Goal: Information Seeking & Learning: Check status

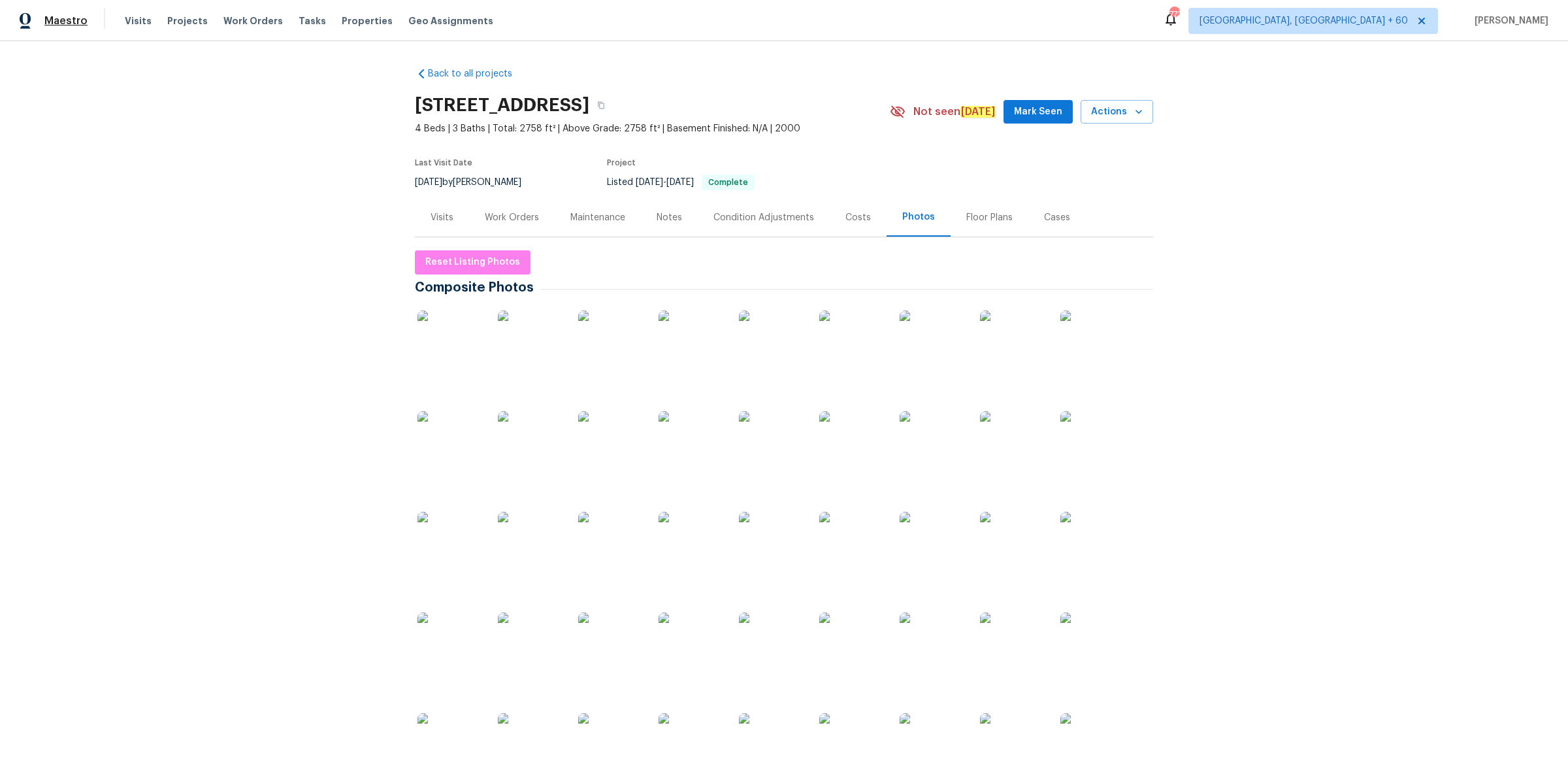
click at [61, 16] on span "Maestro" at bounding box center [66, 21] width 43 height 13
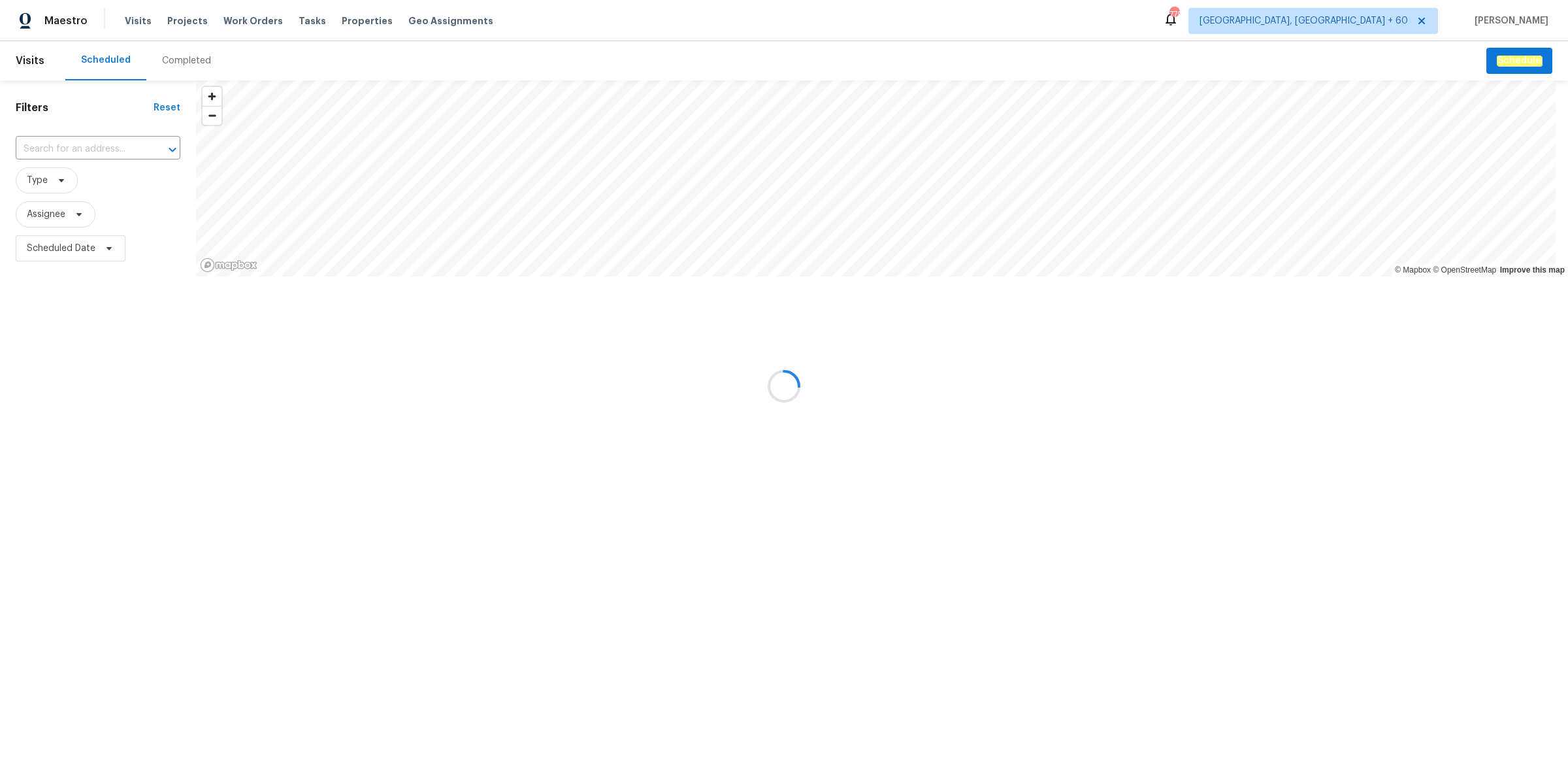
click at [190, 61] on div at bounding box center [784, 386] width 1568 height 772
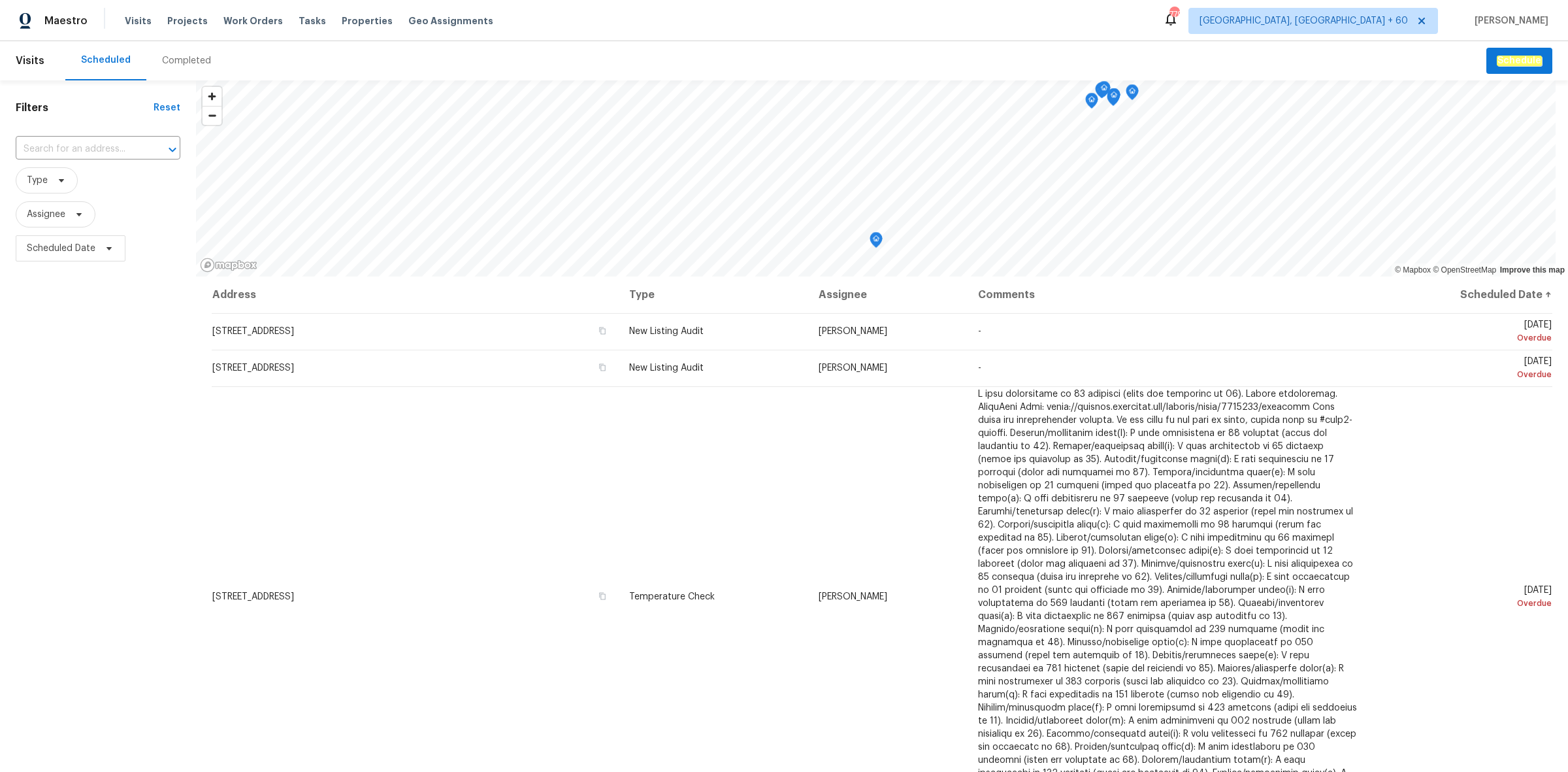
click at [190, 61] on div "Completed" at bounding box center [187, 61] width 49 height 13
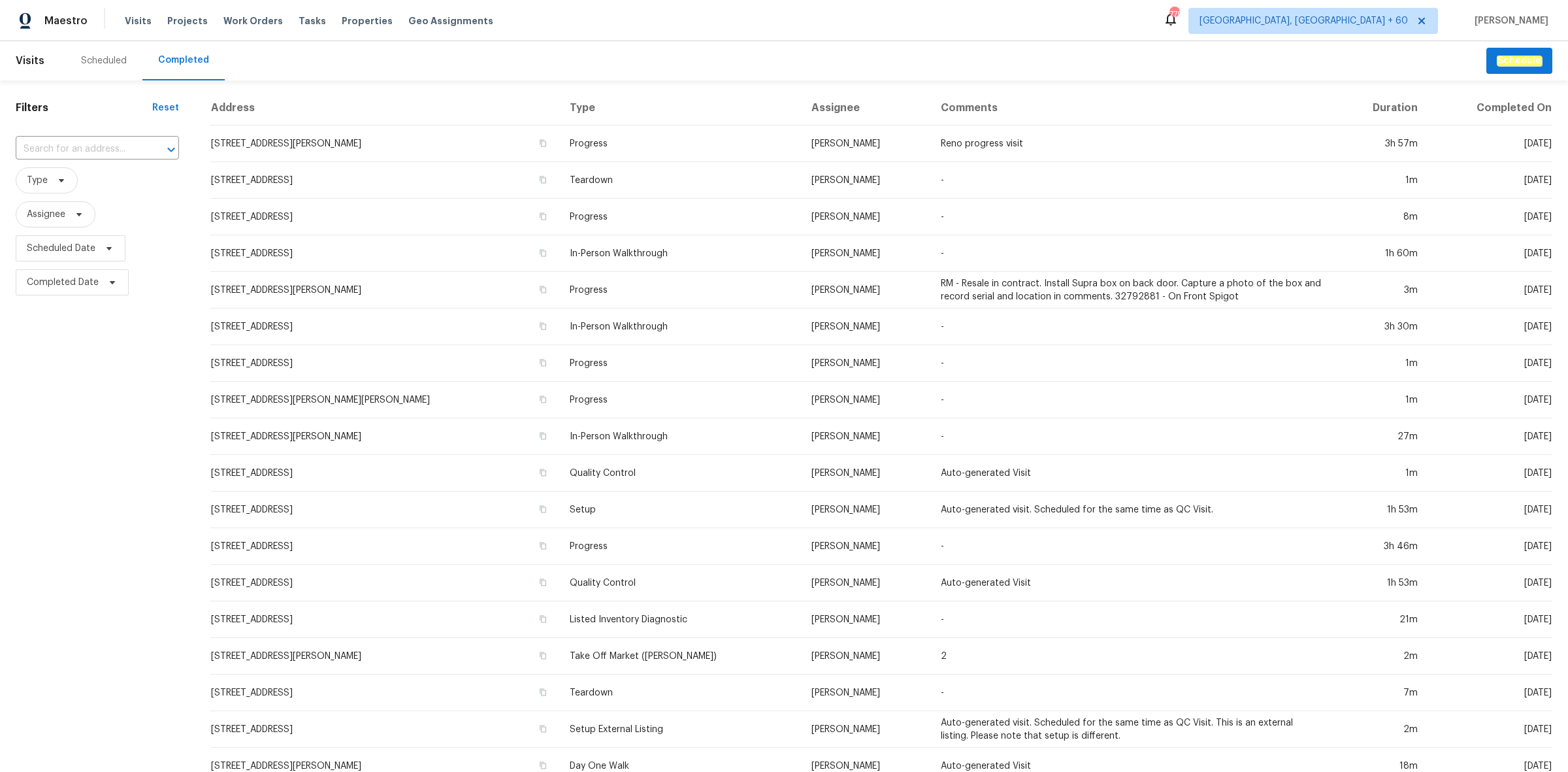
click at [57, 145] on input "text" at bounding box center [79, 149] width 127 height 20
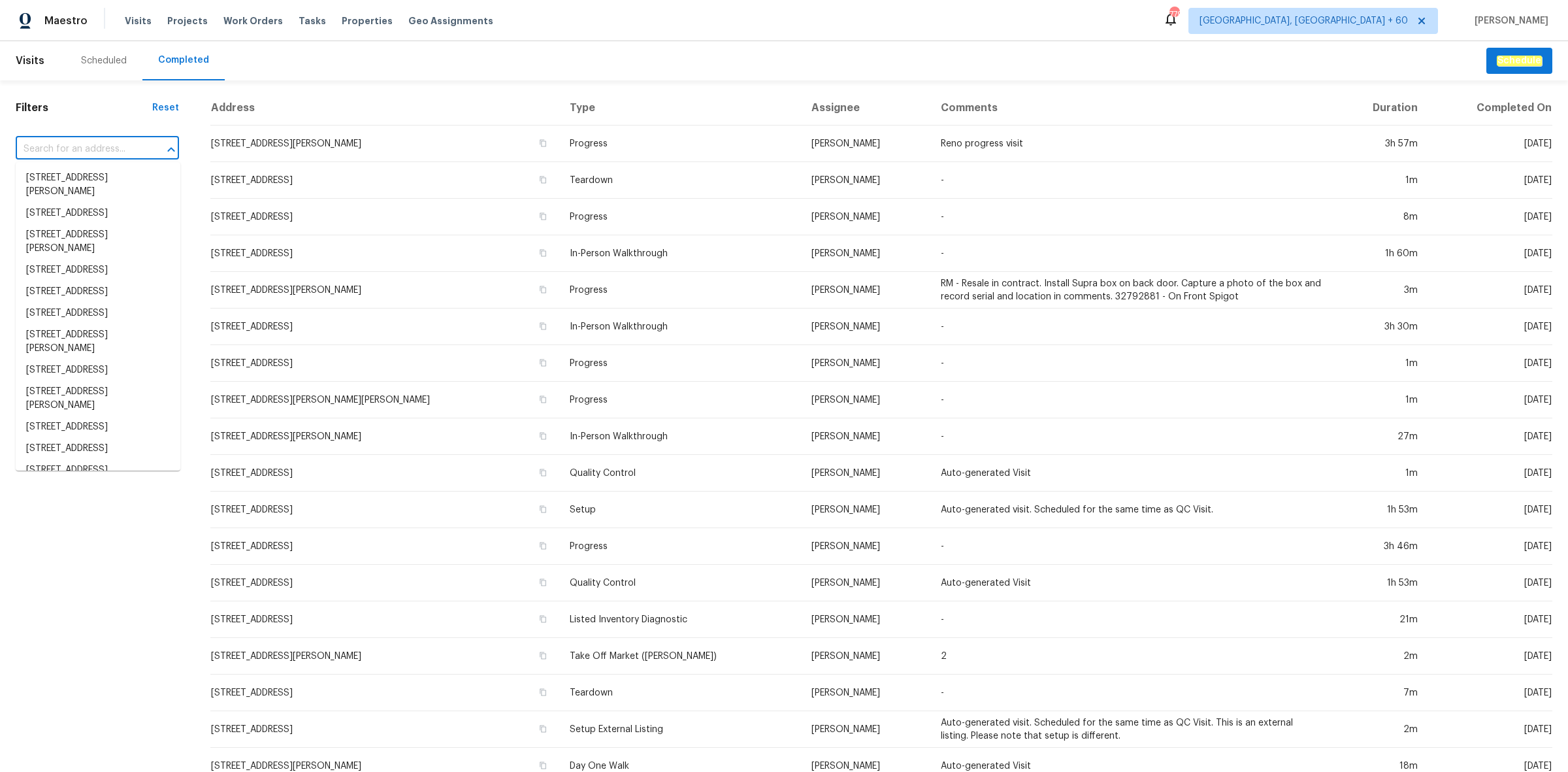
paste input "1754 Perfection Ave, Belmont, NC 28012"
type input "1754 Perfection Ave, Belmont, NC 28012"
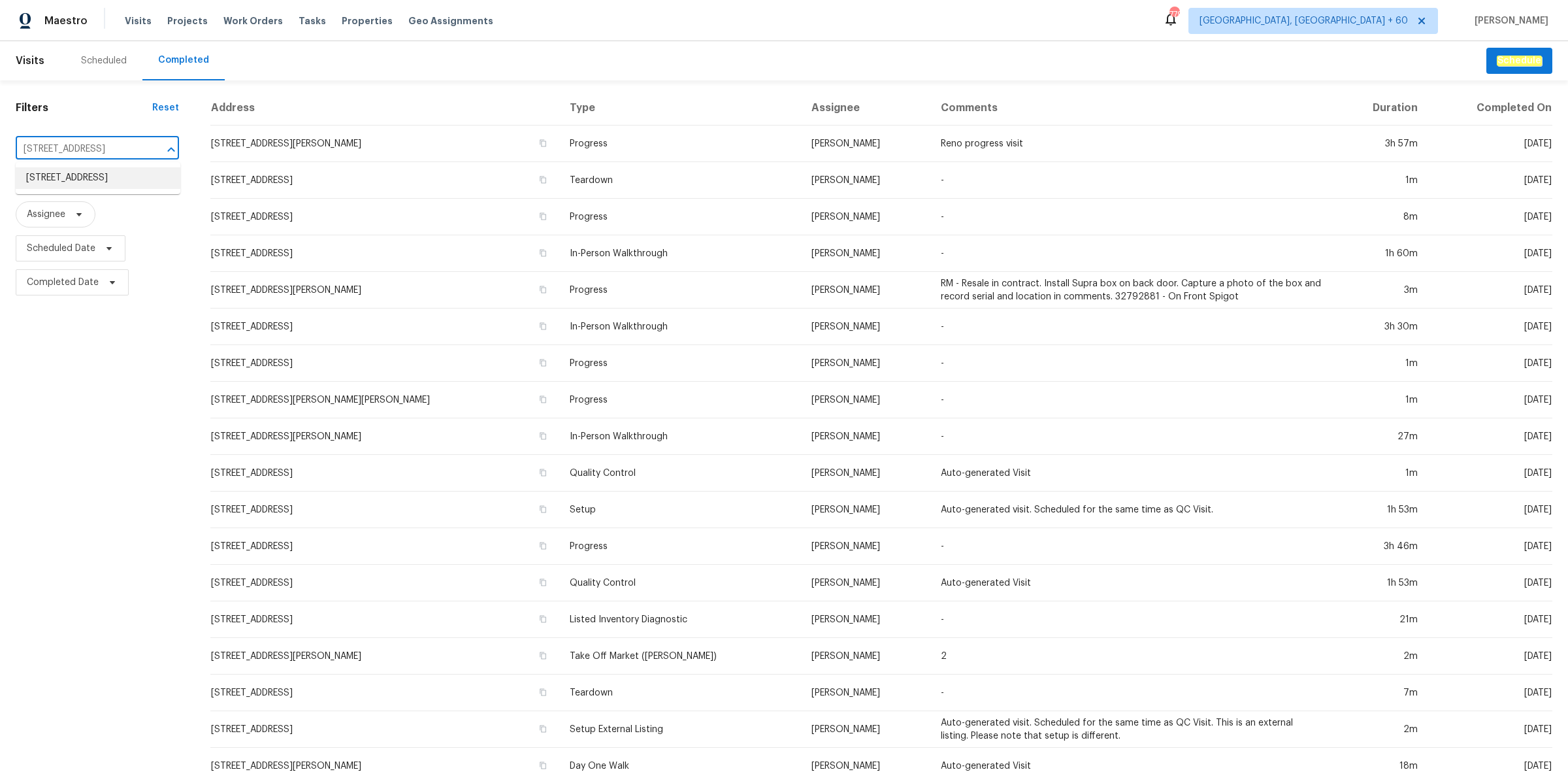
click at [67, 180] on li "1754 Perfection Ave, Belmont, NC 28012" at bounding box center [98, 178] width 164 height 21
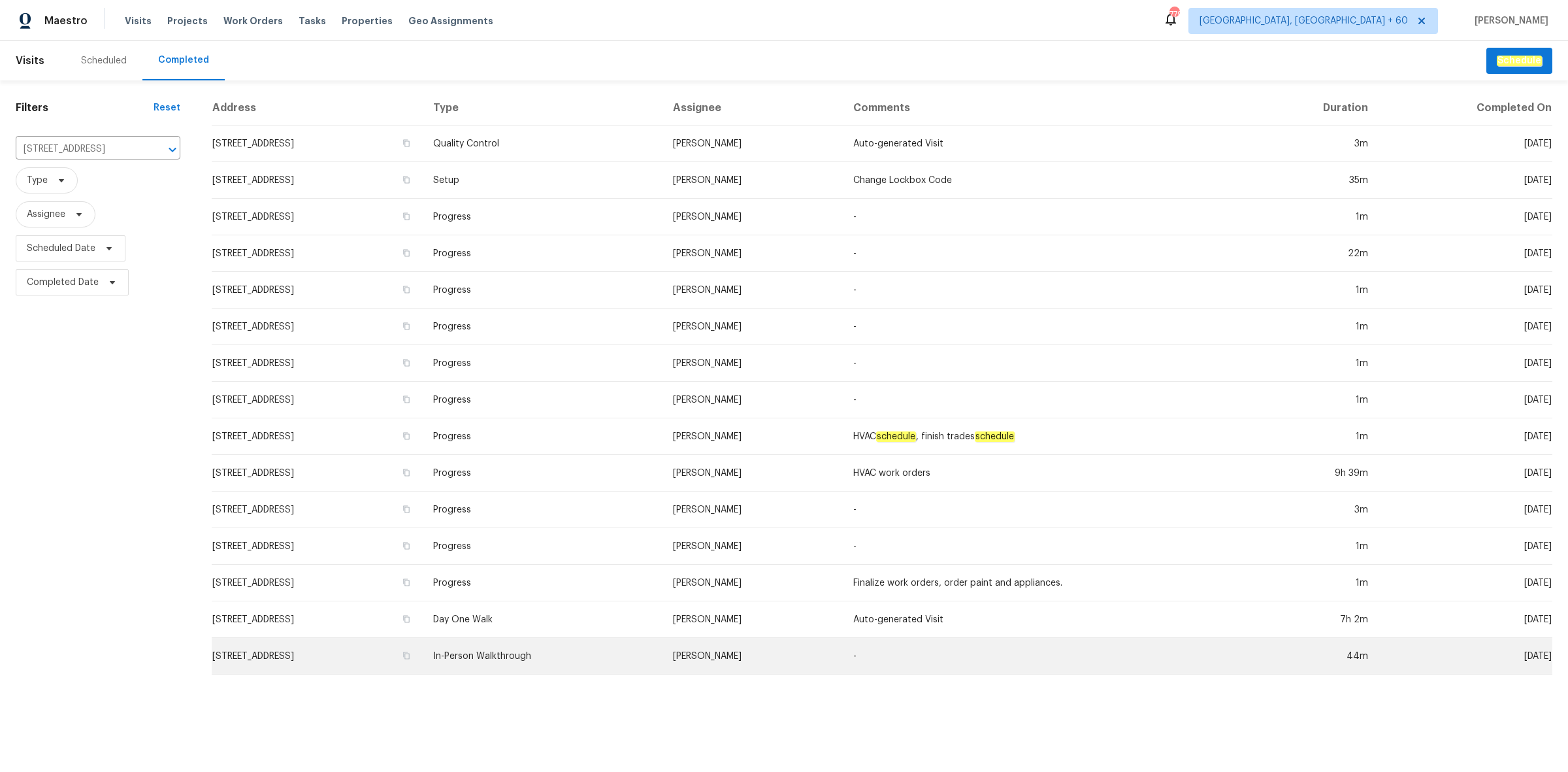
click at [578, 662] on td "In-Person Walkthrough" at bounding box center [543, 656] width 240 height 36
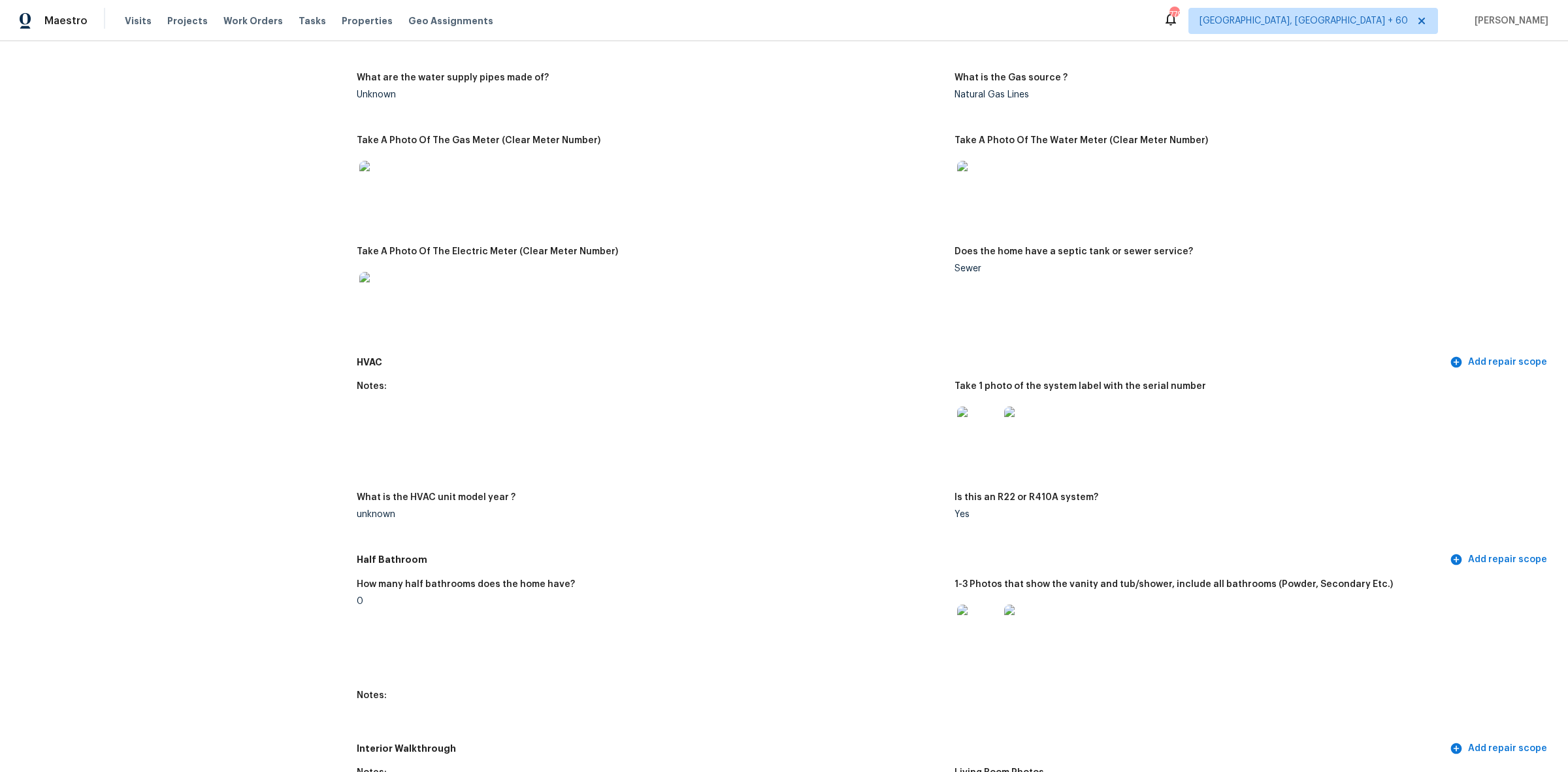
scroll to position [1062, 0]
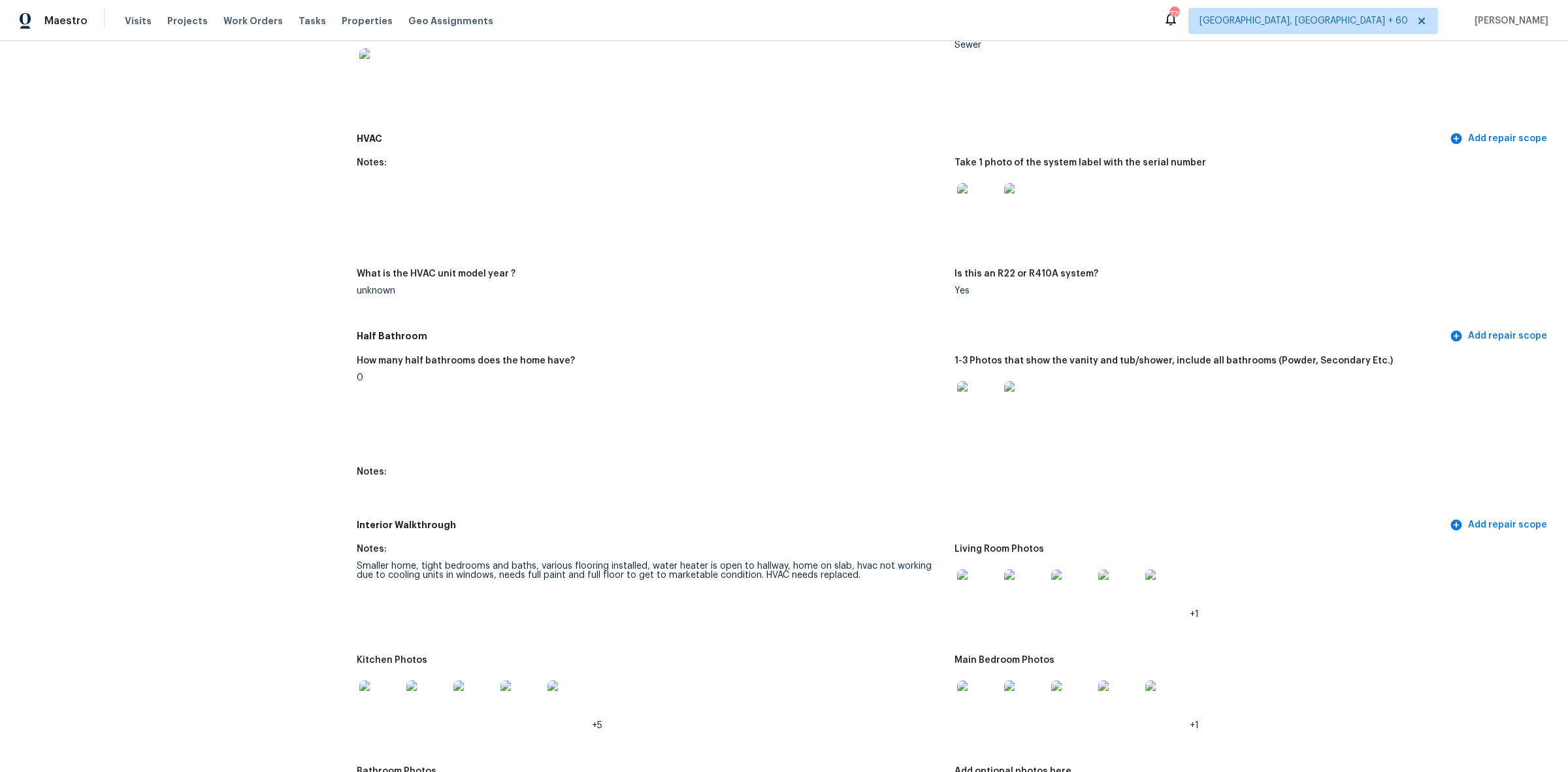
click at [957, 579] on img at bounding box center [978, 590] width 41 height 41
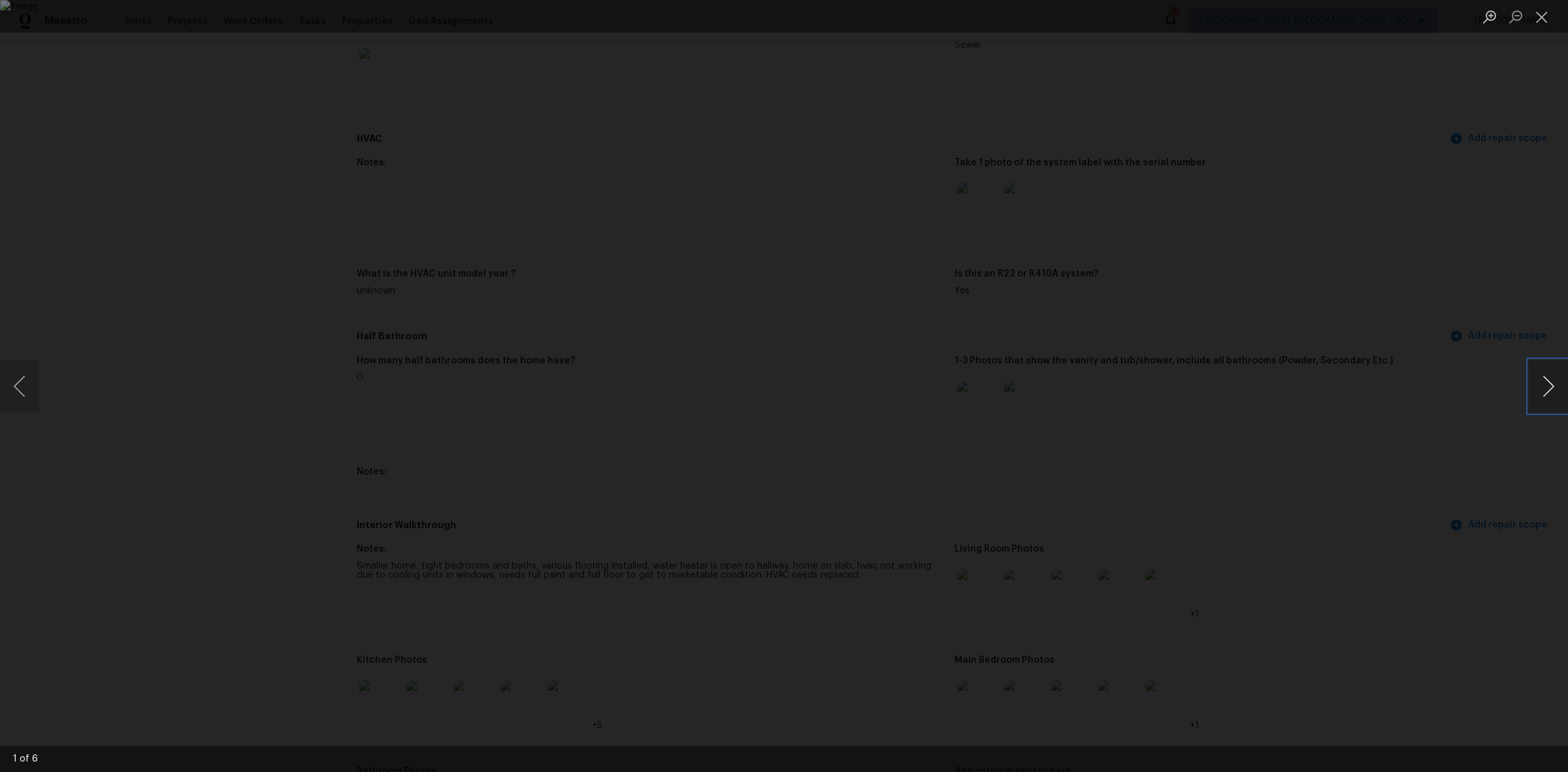
click at [1550, 392] on button "Next image" at bounding box center [1548, 386] width 39 height 53
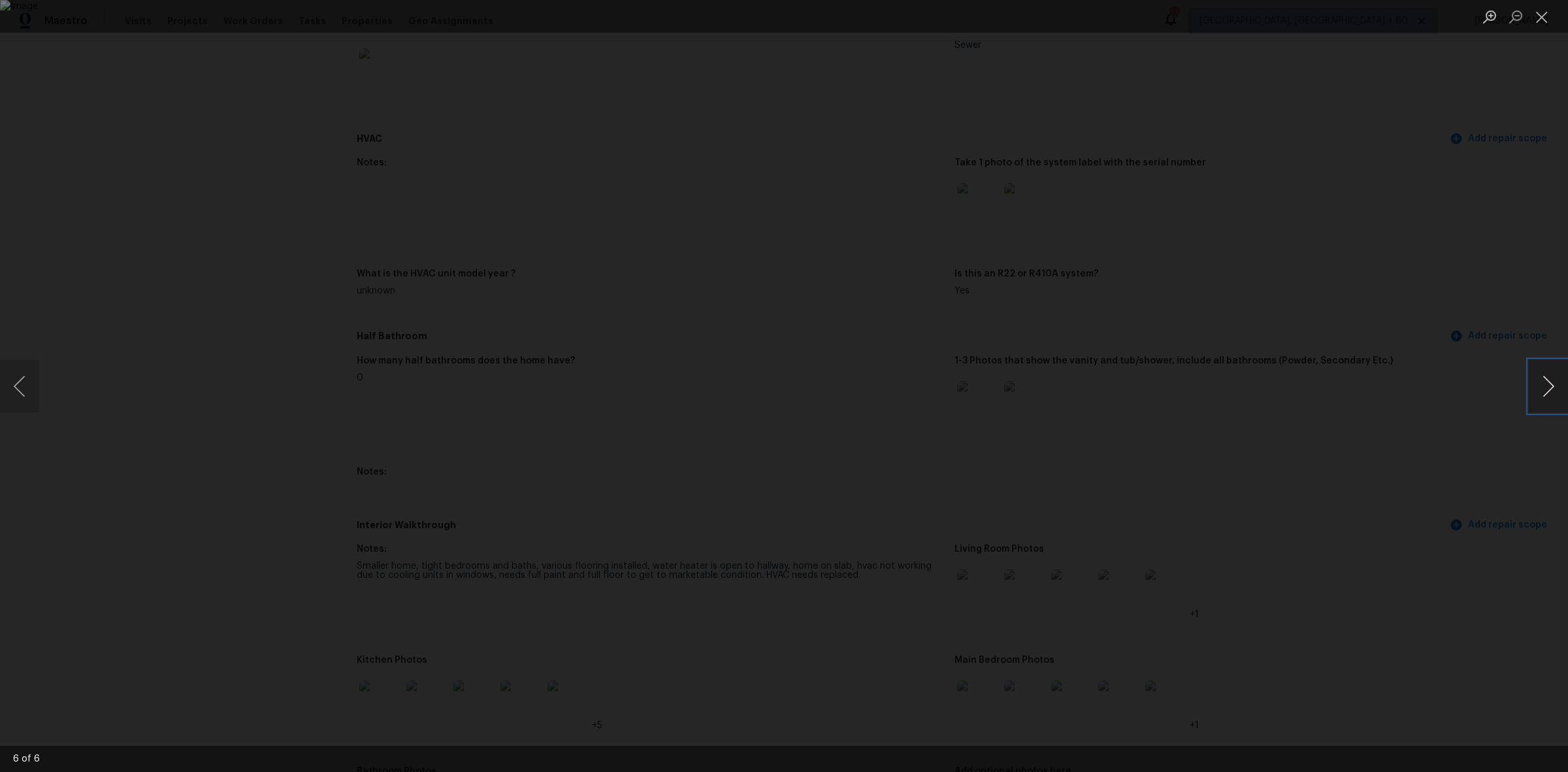
click at [1550, 392] on button "Next image" at bounding box center [1548, 386] width 39 height 53
click at [1545, 19] on button "Close lightbox" at bounding box center [1541, 16] width 26 height 23
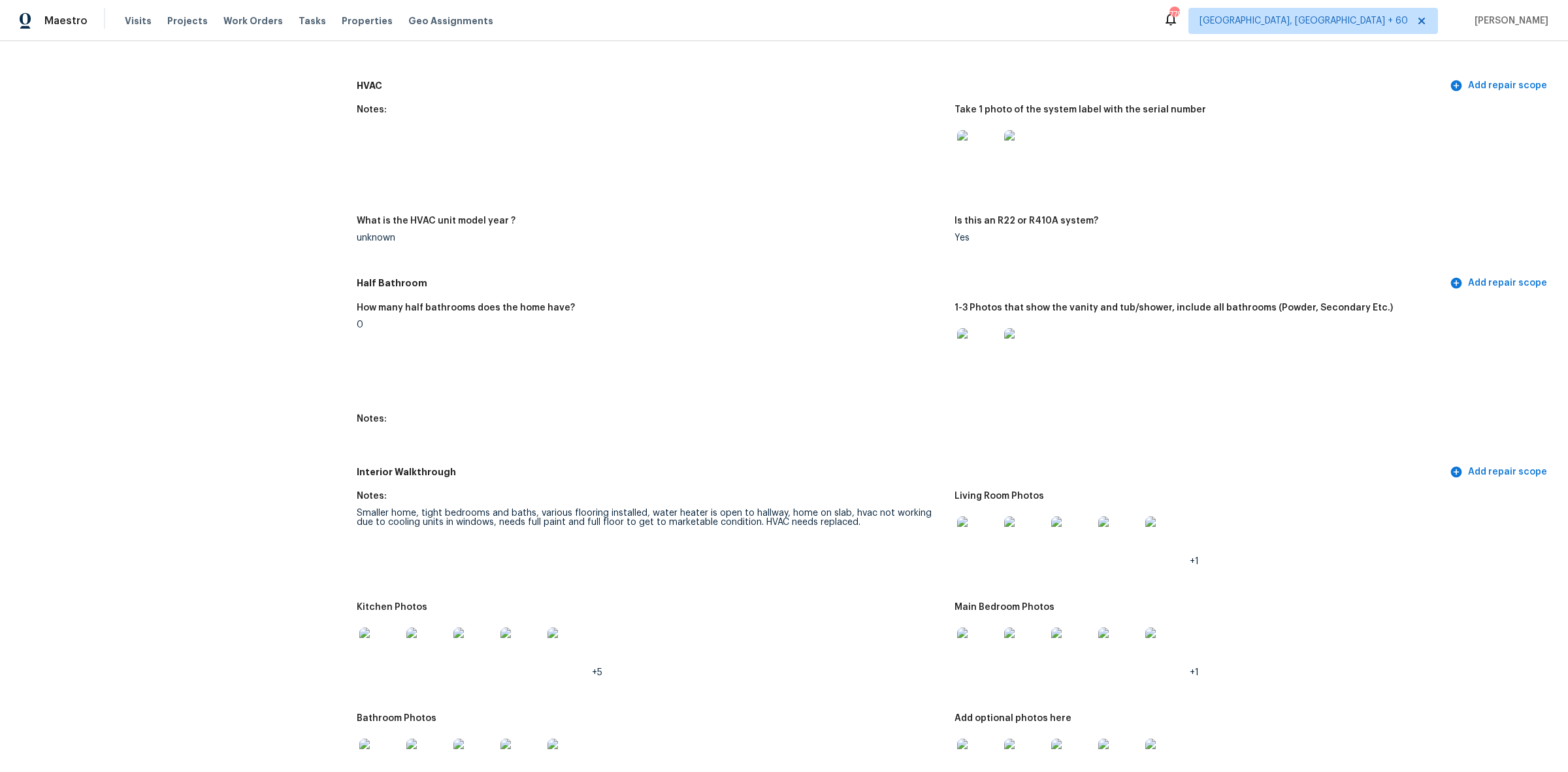
scroll to position [1143, 0]
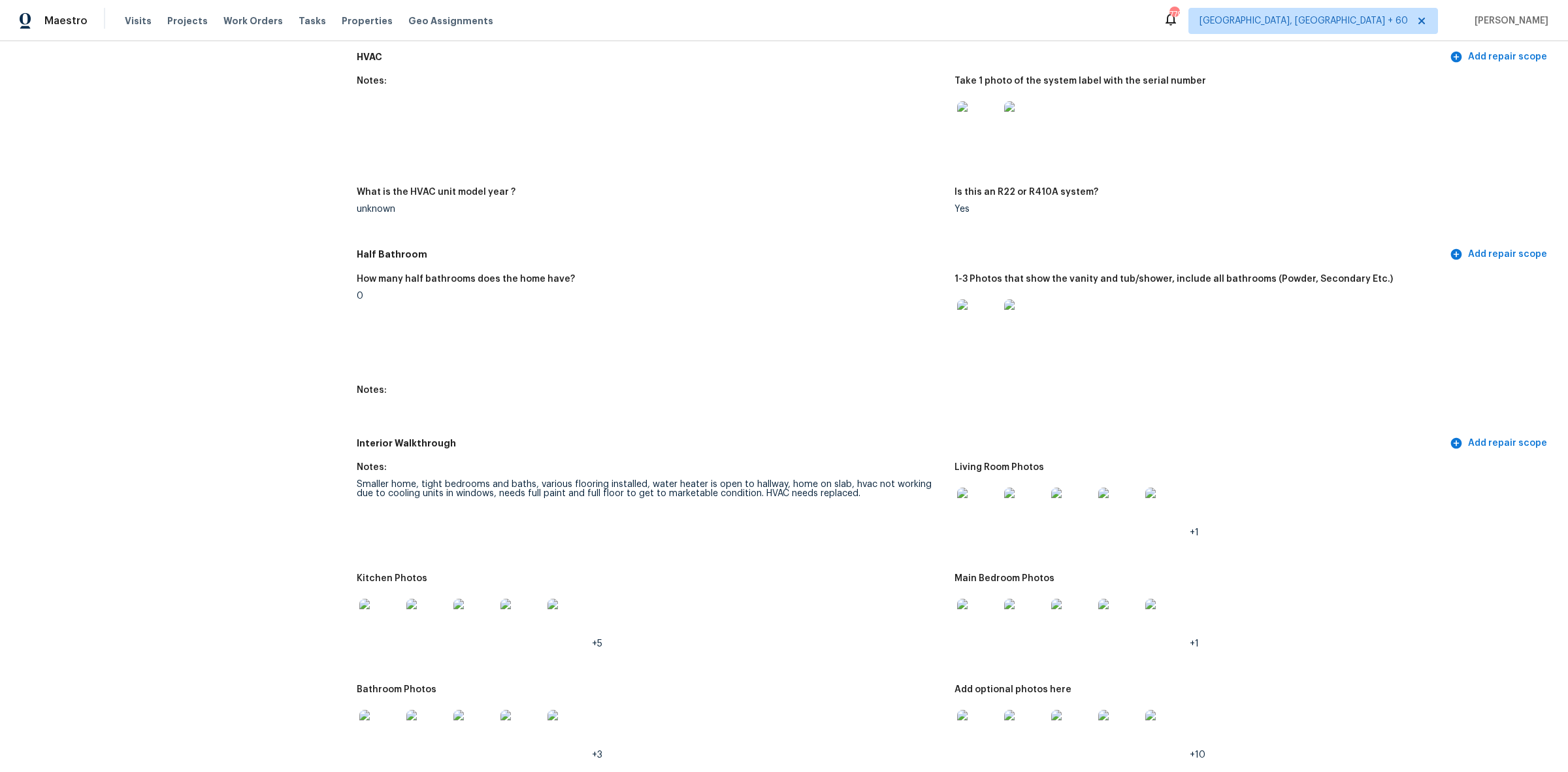
click at [975, 612] on img at bounding box center [978, 619] width 41 height 41
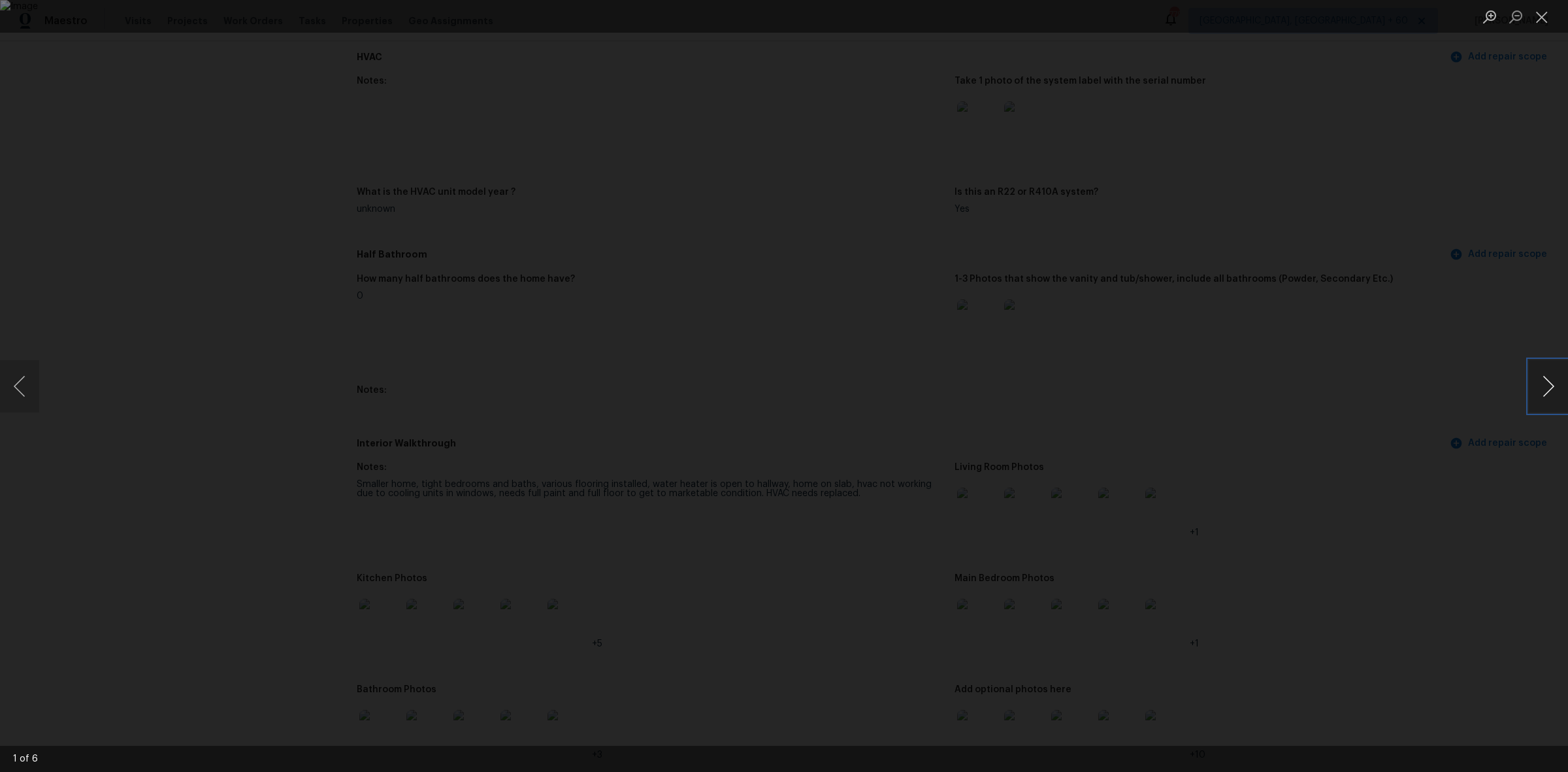
click at [1535, 396] on button "Next image" at bounding box center [1548, 386] width 39 height 53
click at [1521, 389] on div "Lightbox" at bounding box center [784, 386] width 1568 height 772
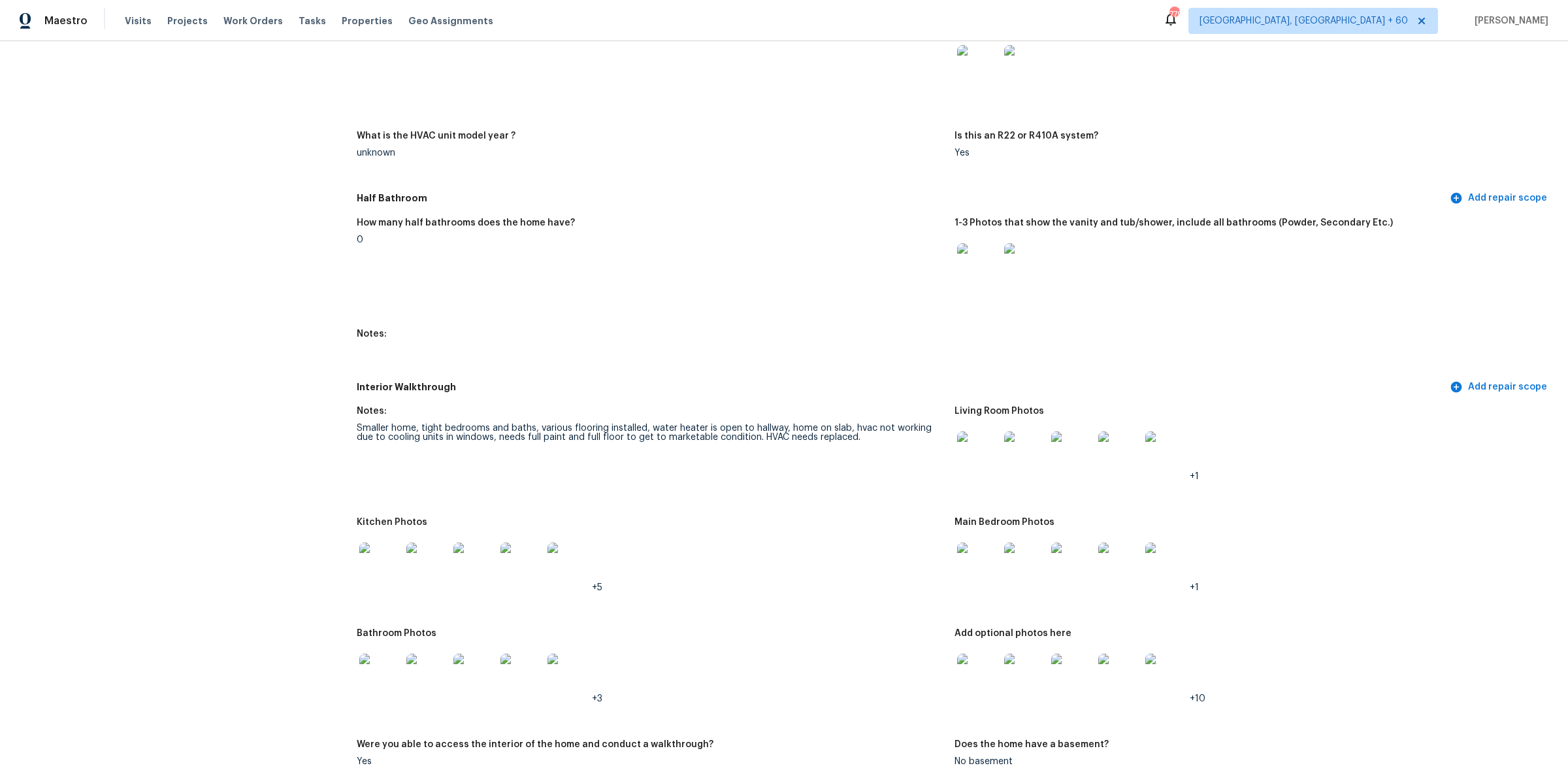
scroll to position [1307, 0]
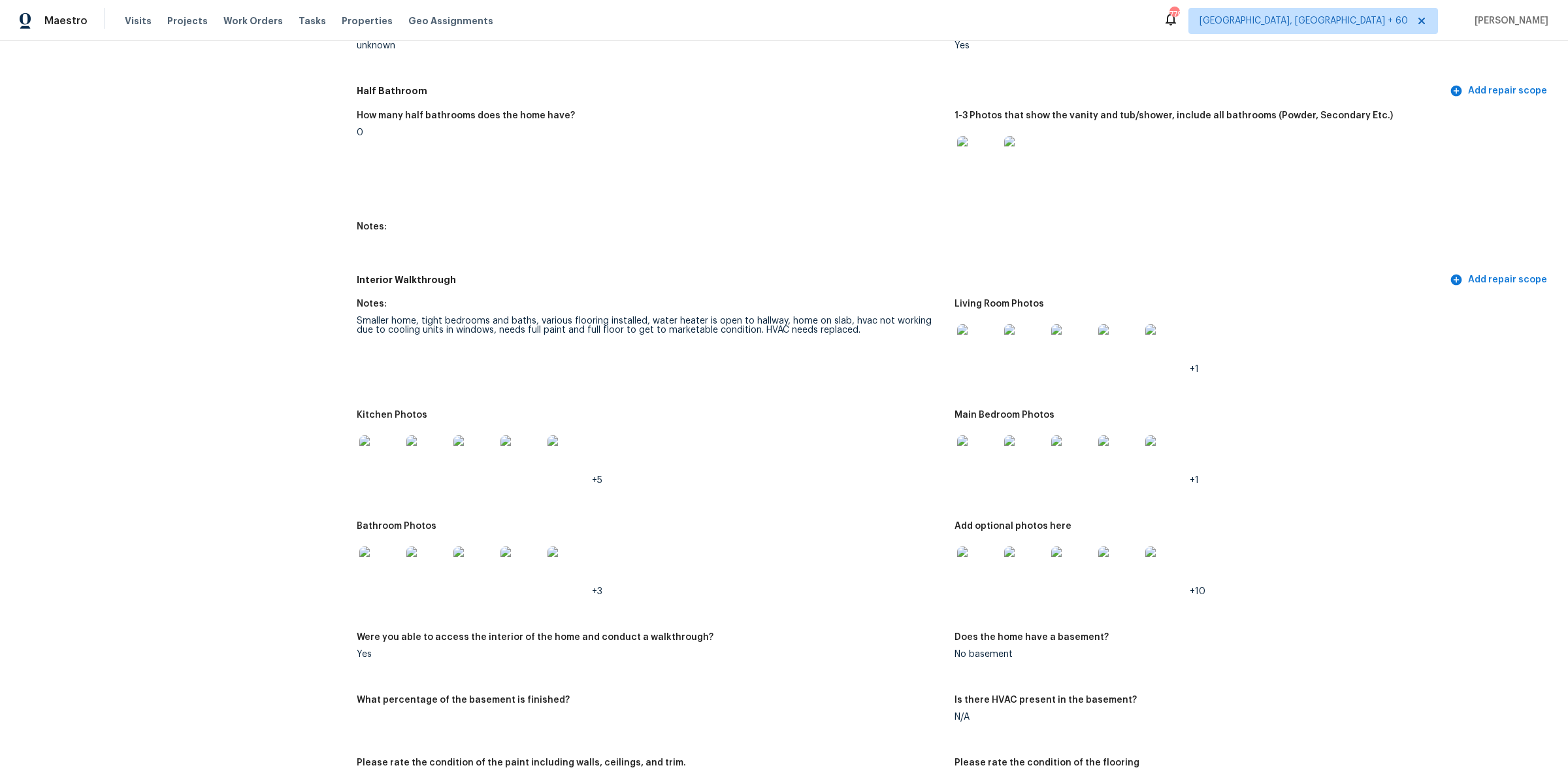
click at [384, 556] on img at bounding box center [380, 567] width 41 height 41
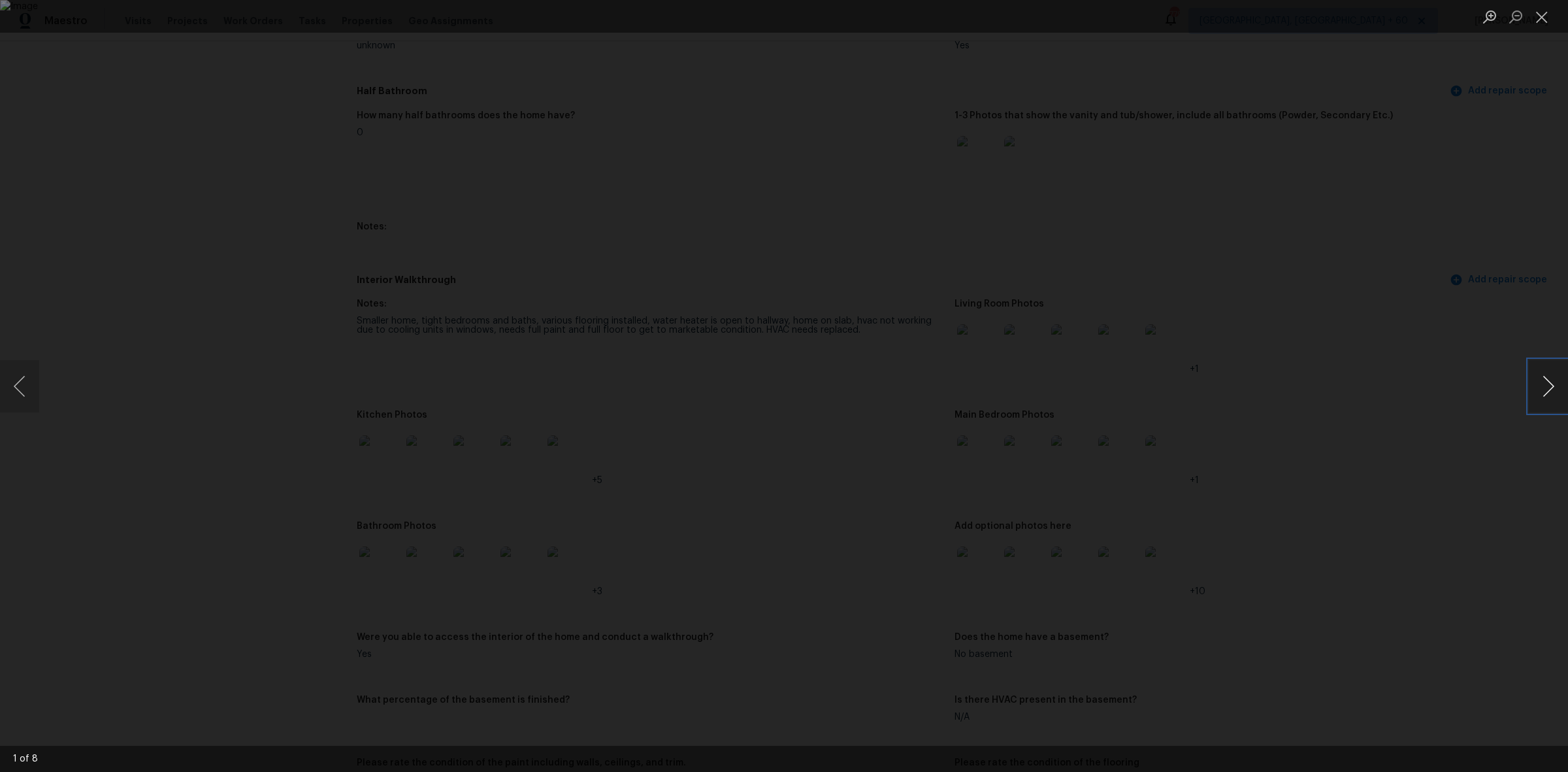
click at [1555, 376] on button "Next image" at bounding box center [1548, 386] width 39 height 53
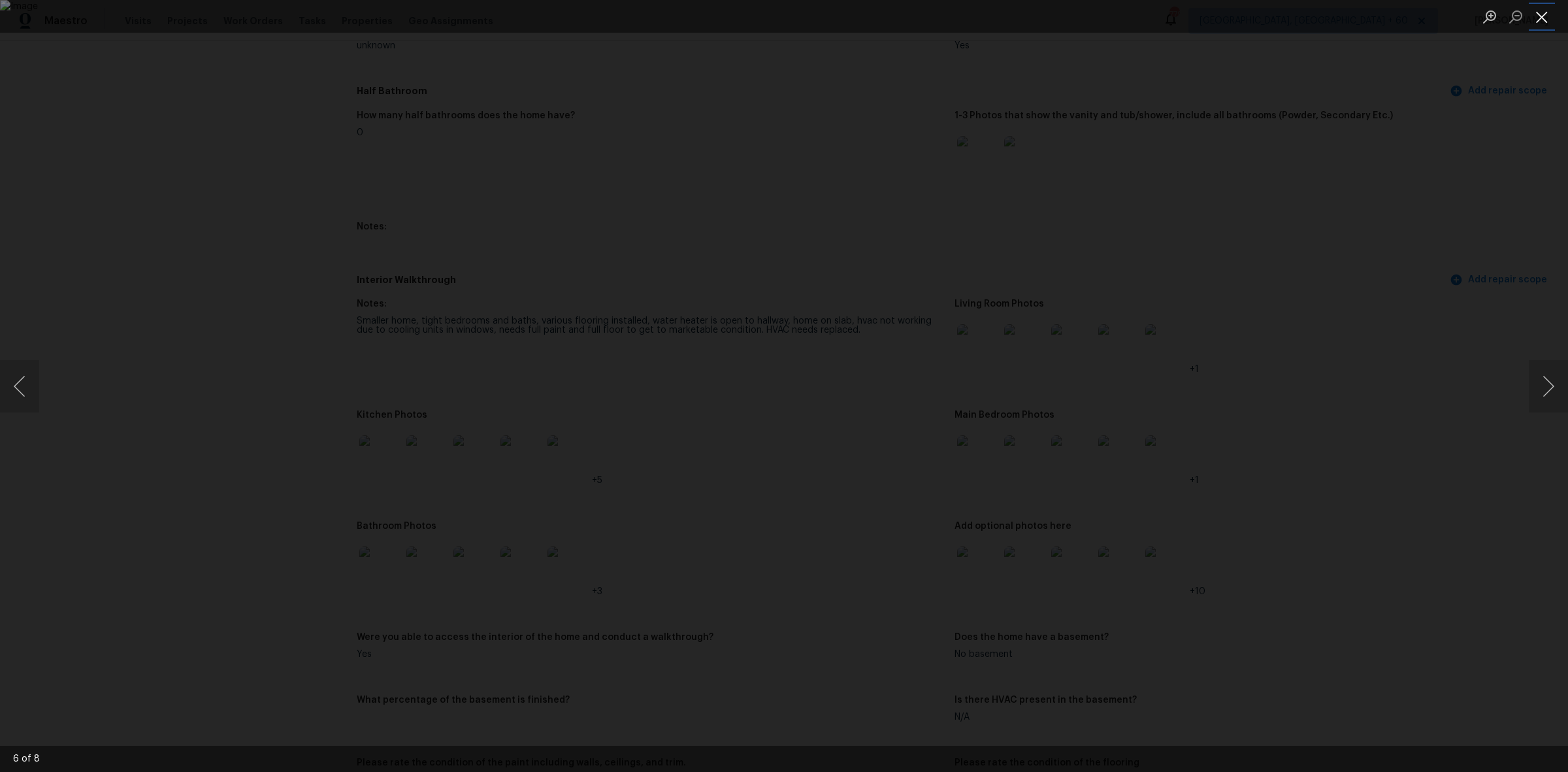
click at [1533, 7] on button "Close lightbox" at bounding box center [1541, 16] width 26 height 23
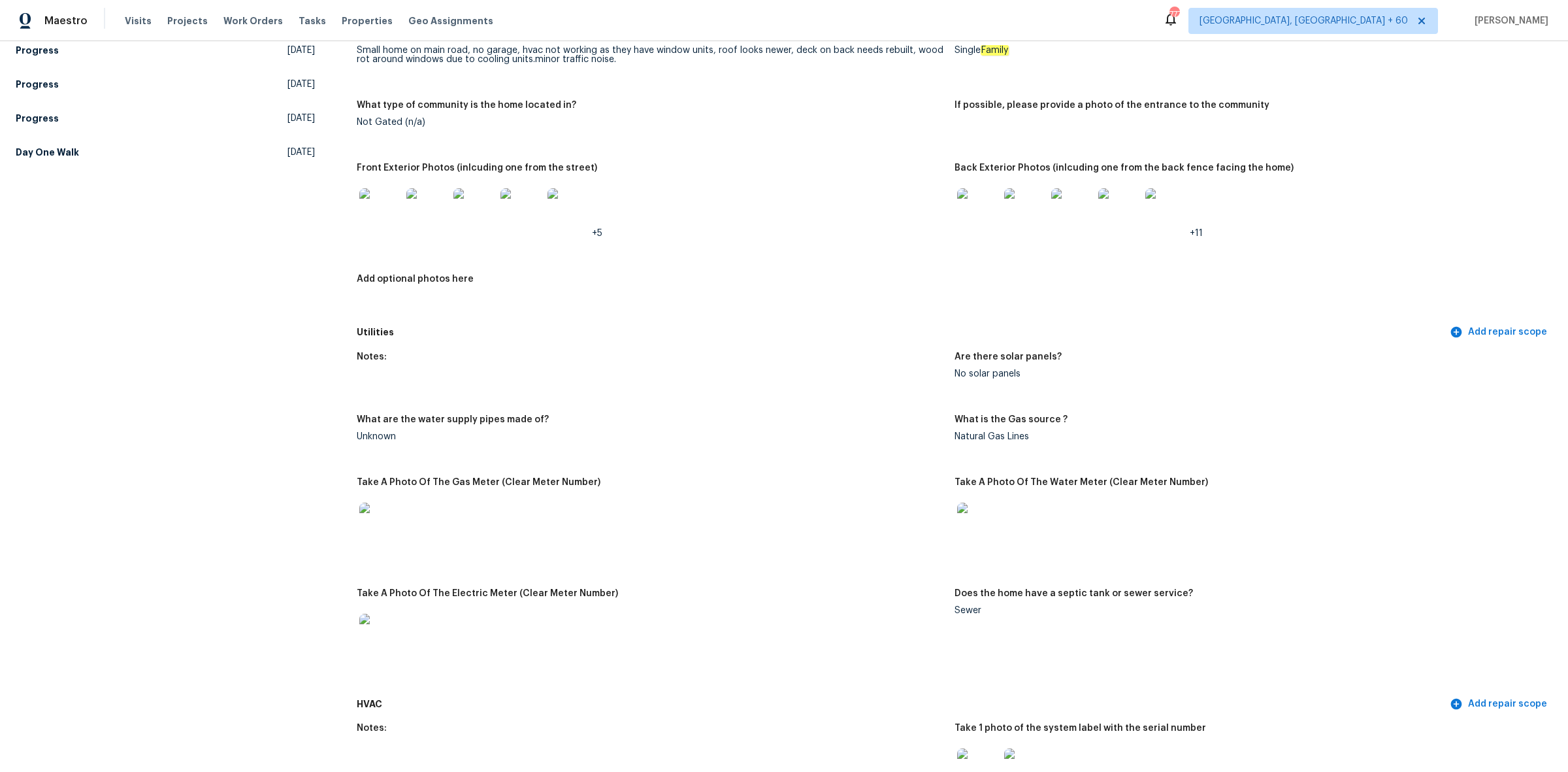
scroll to position [327, 0]
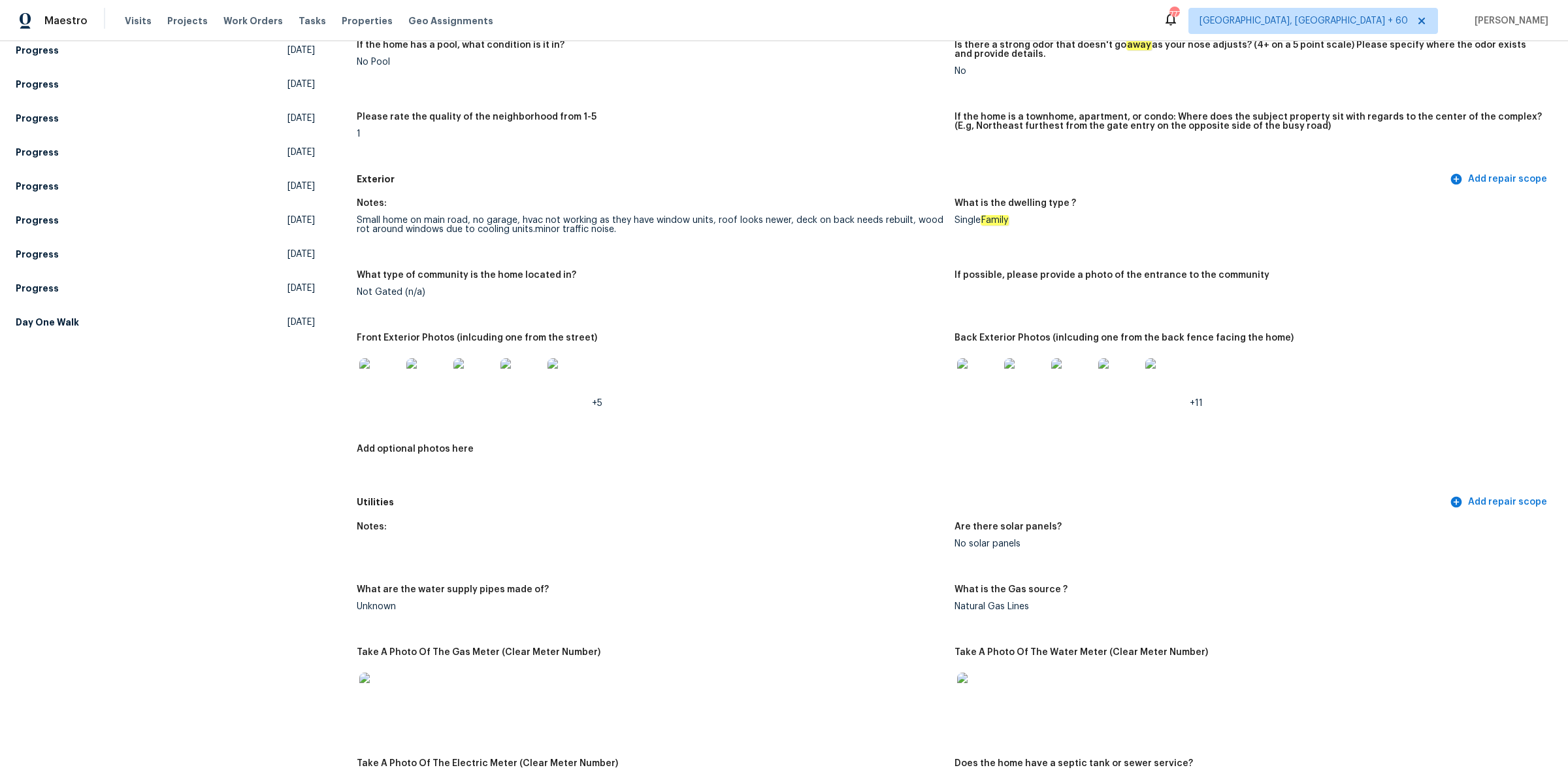
click at [393, 368] on img at bounding box center [380, 379] width 41 height 41
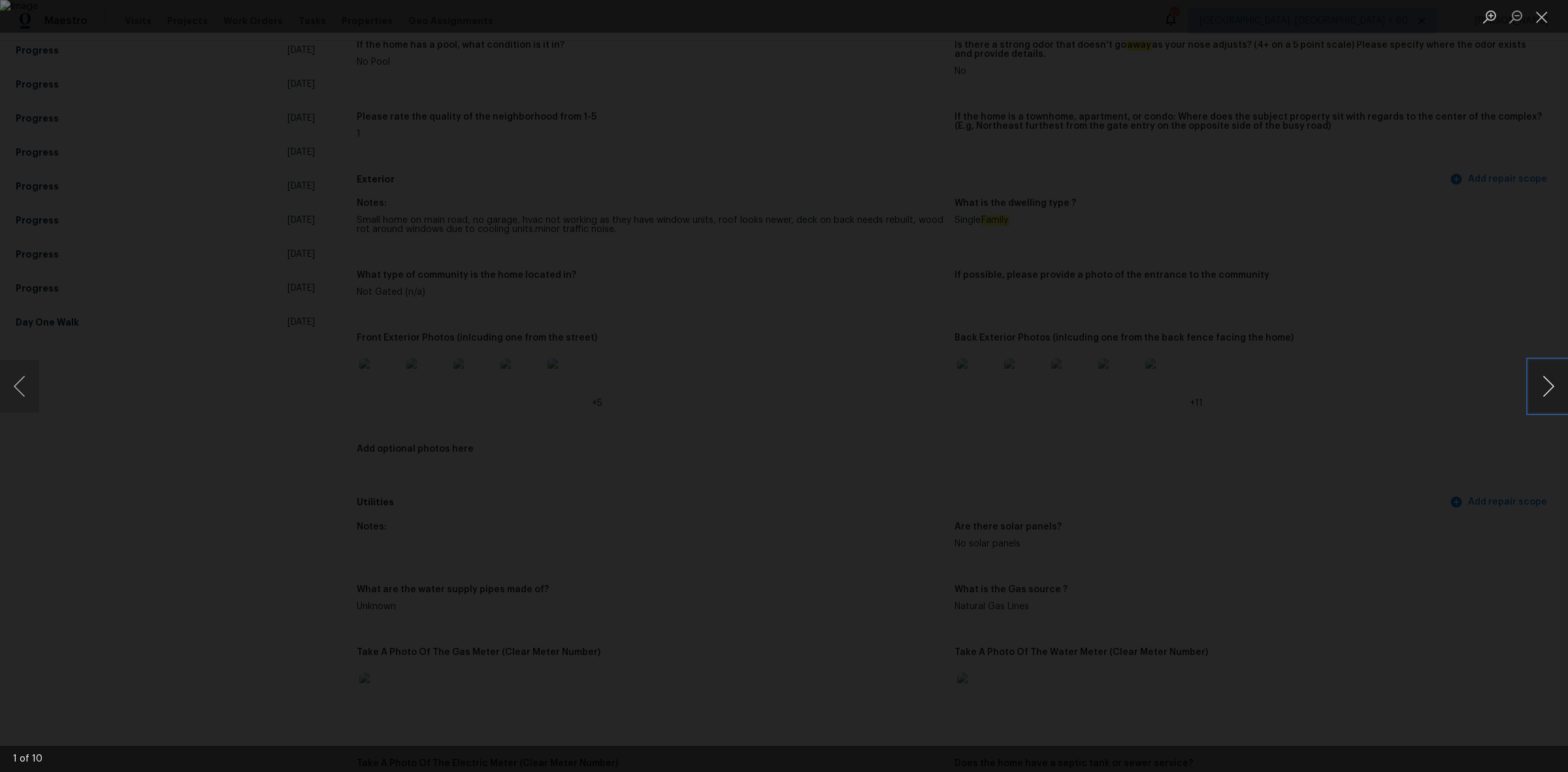
click at [1542, 392] on button "Next image" at bounding box center [1548, 386] width 39 height 53
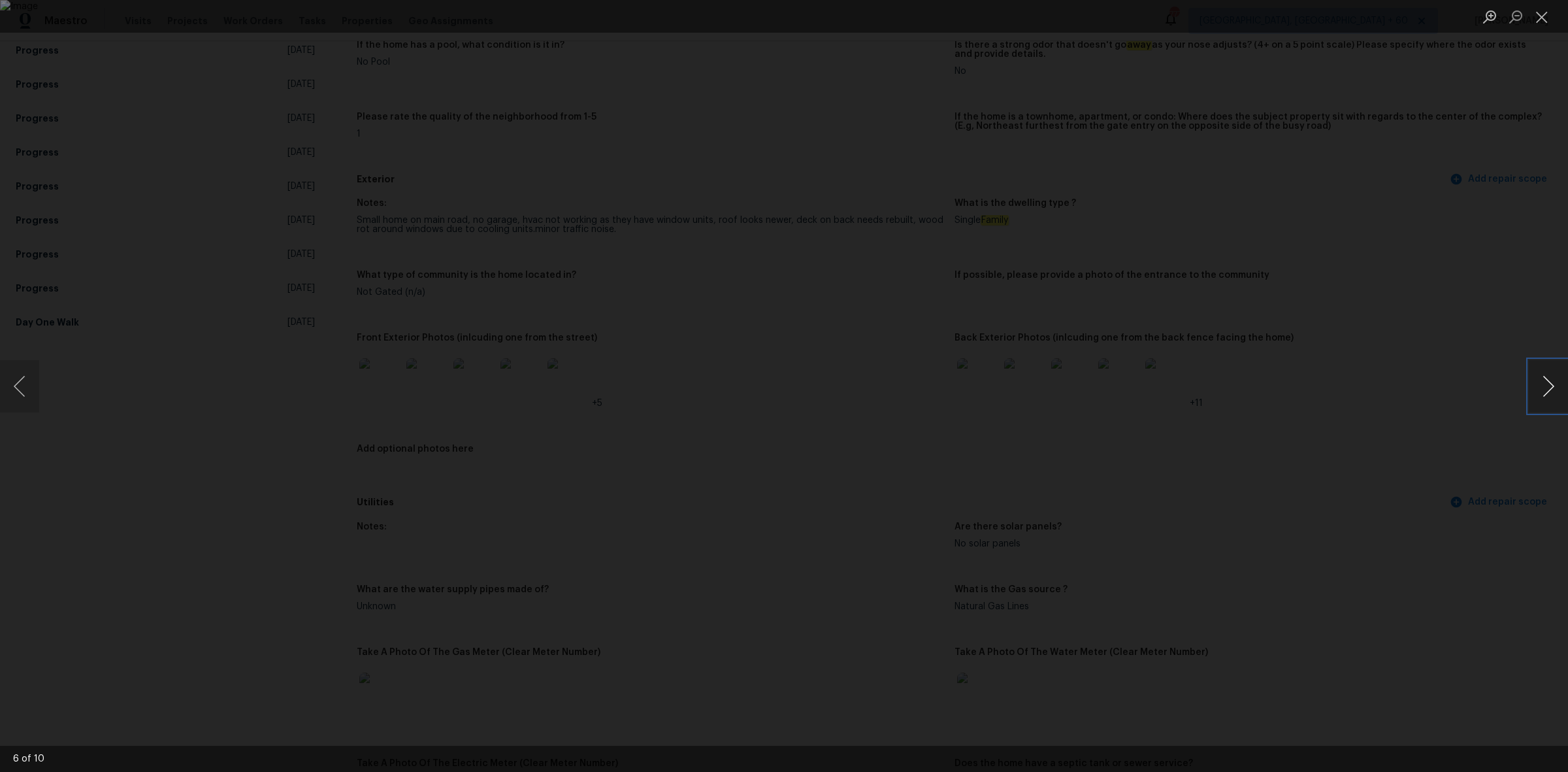
click at [1542, 392] on button "Next image" at bounding box center [1548, 386] width 39 height 53
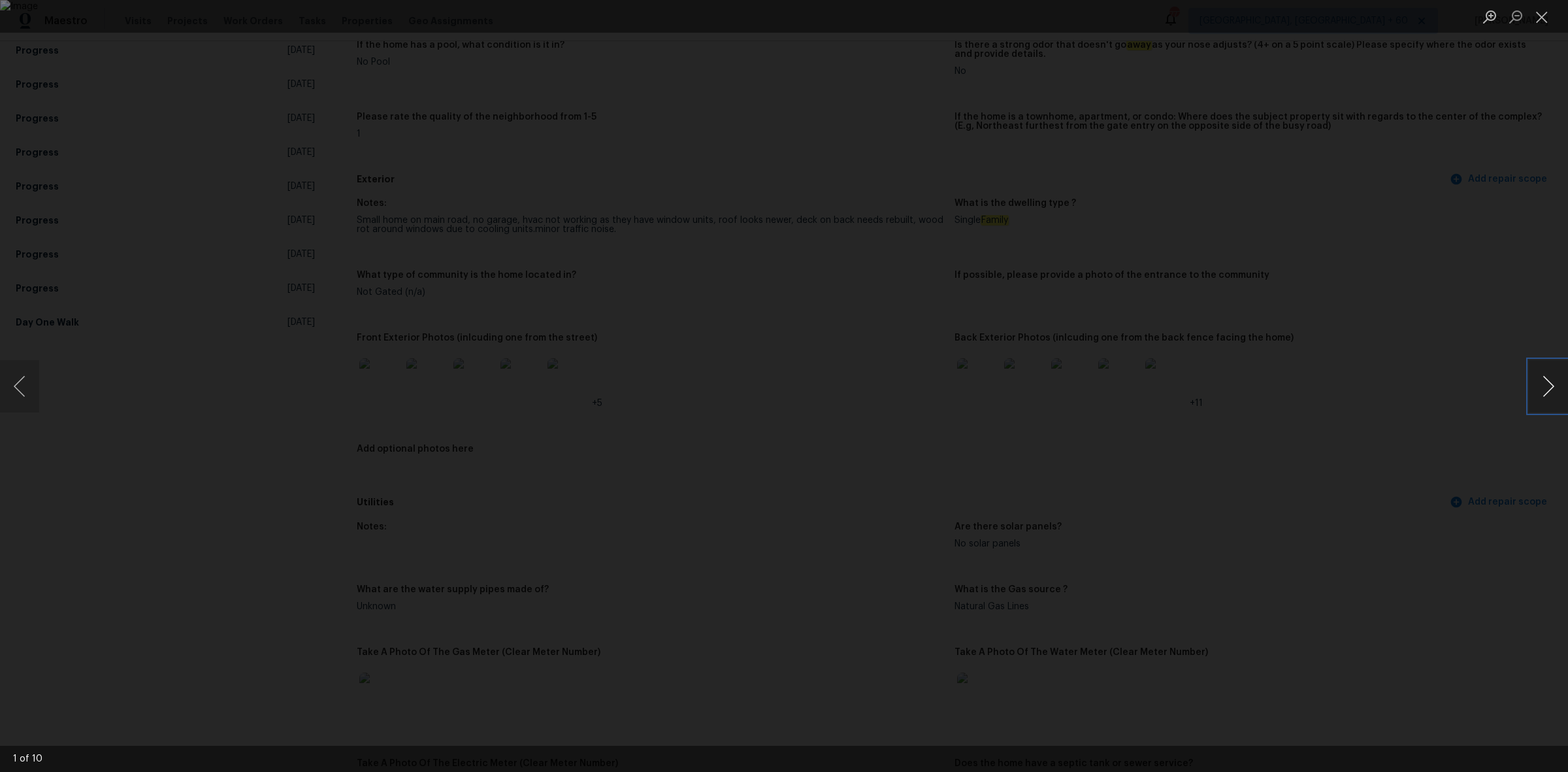
click at [1542, 392] on button "Next image" at bounding box center [1548, 386] width 39 height 53
click at [1542, 8] on button "Close lightbox" at bounding box center [1541, 16] width 26 height 23
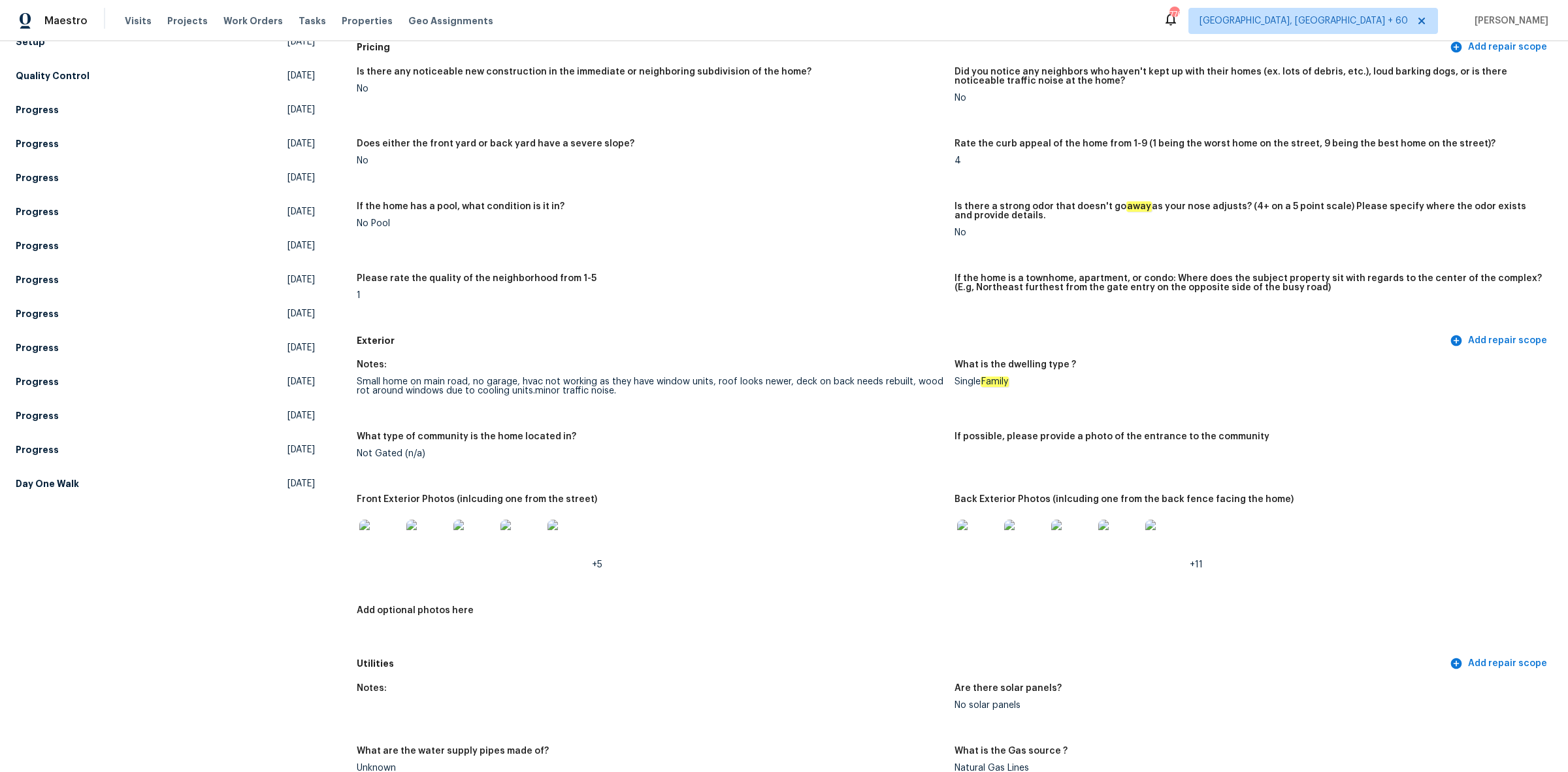
scroll to position [0, 0]
